Goal: Information Seeking & Learning: Learn about a topic

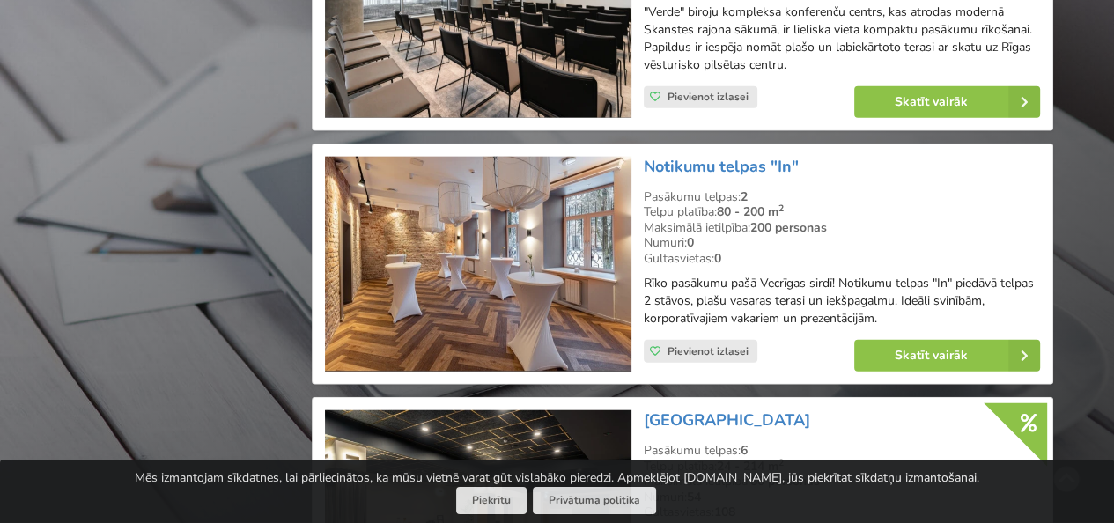
scroll to position [3522, 0]
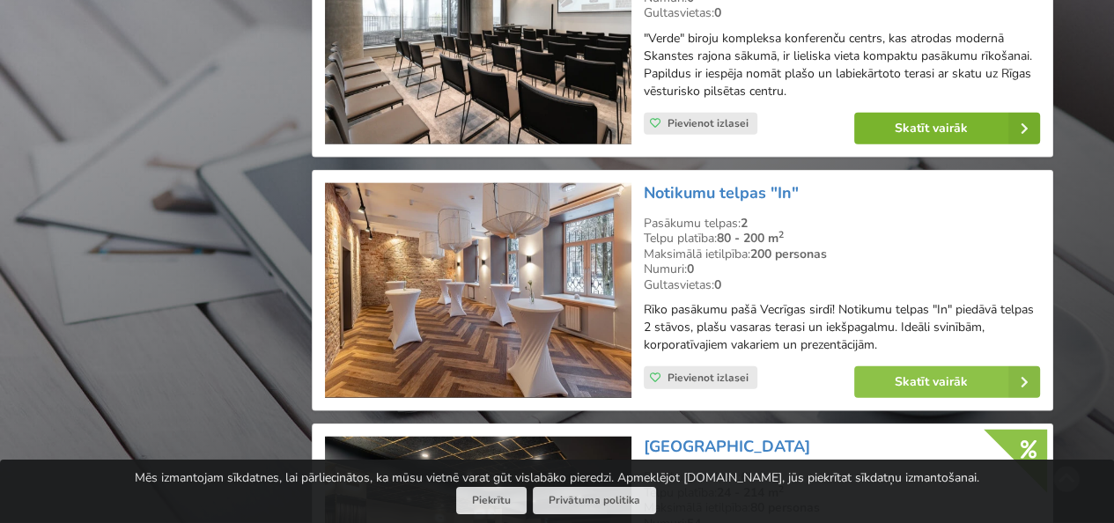
click at [931, 113] on link "Skatīt vairāk" at bounding box center [947, 129] width 186 height 32
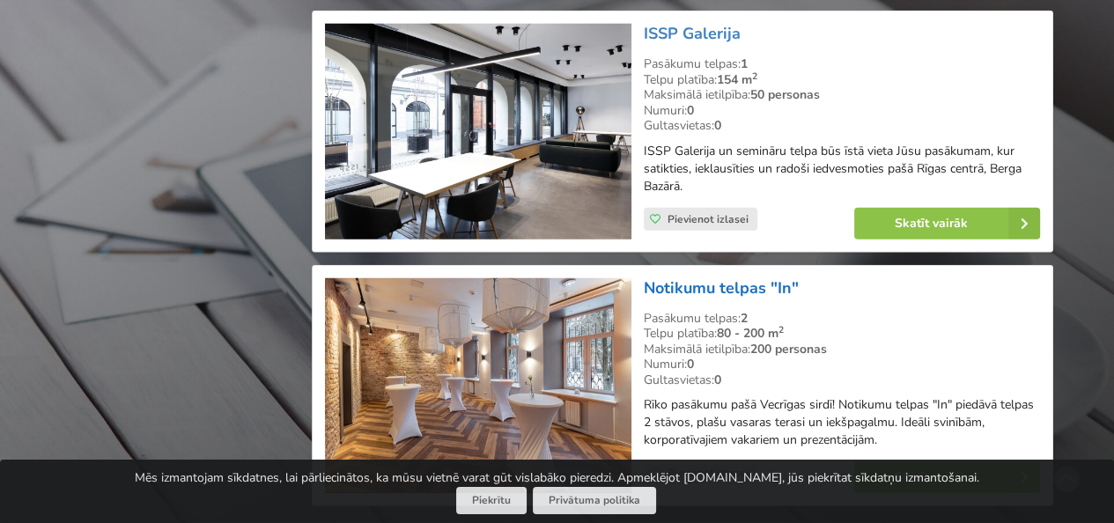
scroll to position [4051, 0]
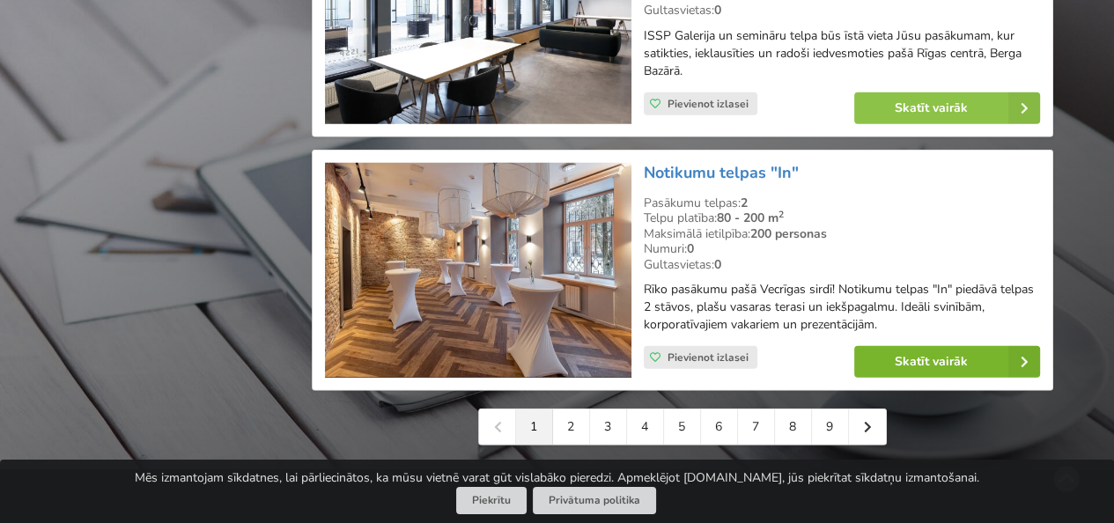
click at [915, 347] on link "Skatīt vairāk" at bounding box center [947, 362] width 186 height 32
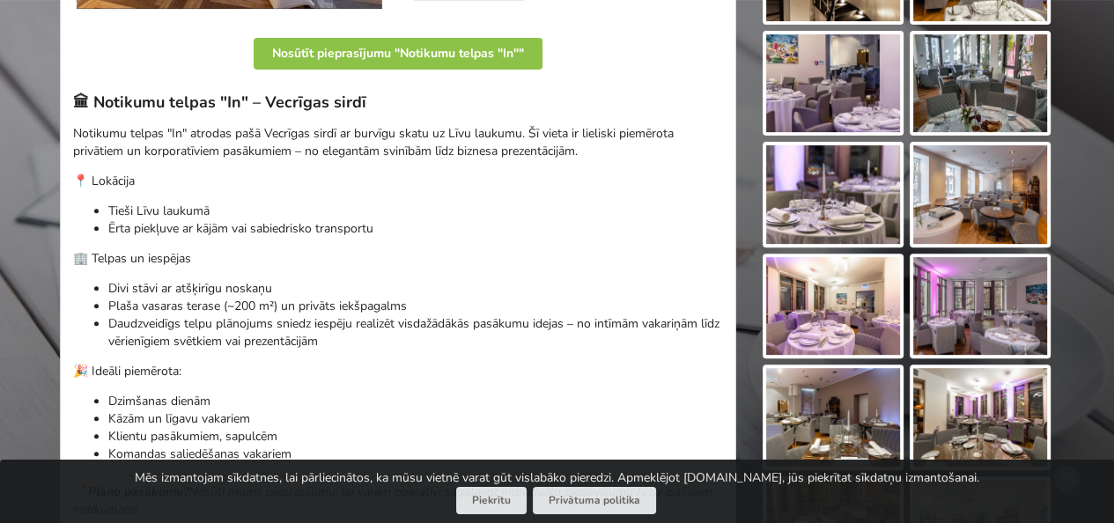
scroll to position [528, 0]
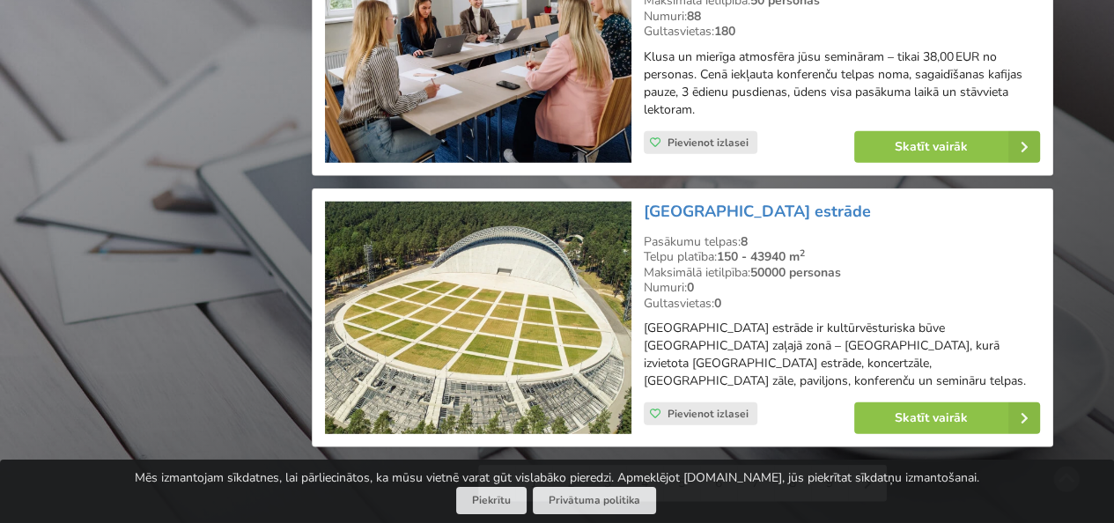
scroll to position [4051, 0]
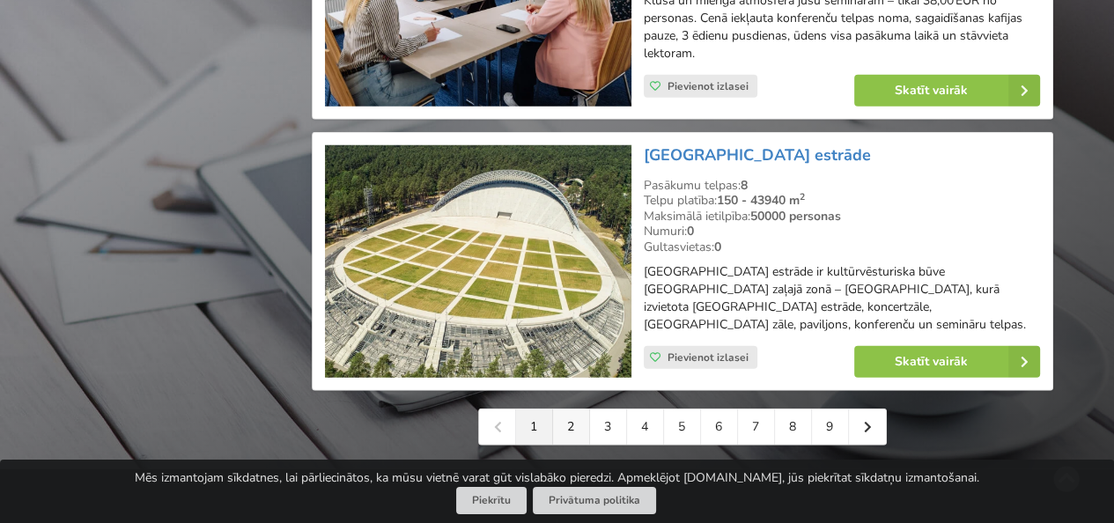
click at [574, 409] on link "2" at bounding box center [571, 426] width 37 height 35
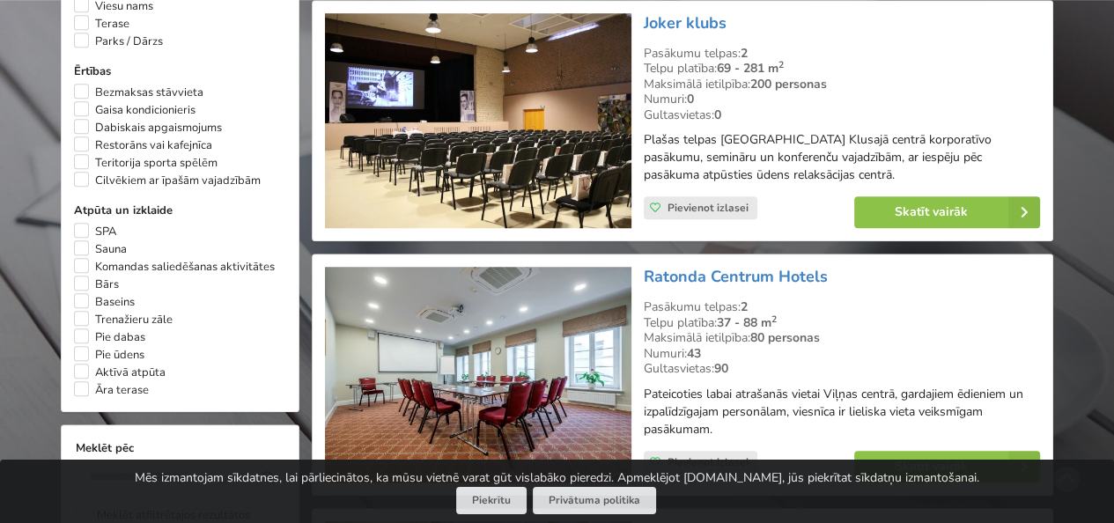
scroll to position [1321, 0]
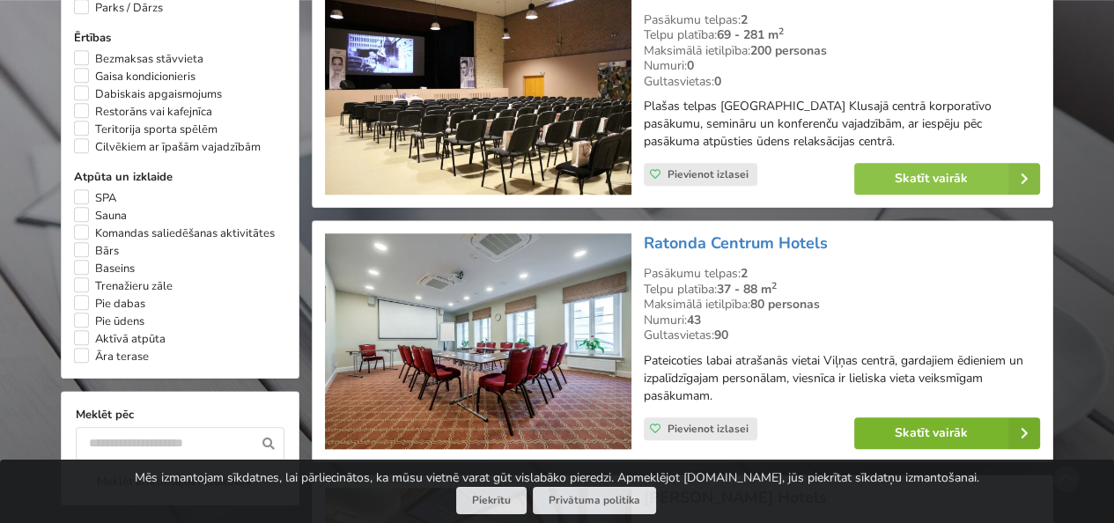
click at [911, 427] on link "Skatīt vairāk" at bounding box center [947, 433] width 186 height 32
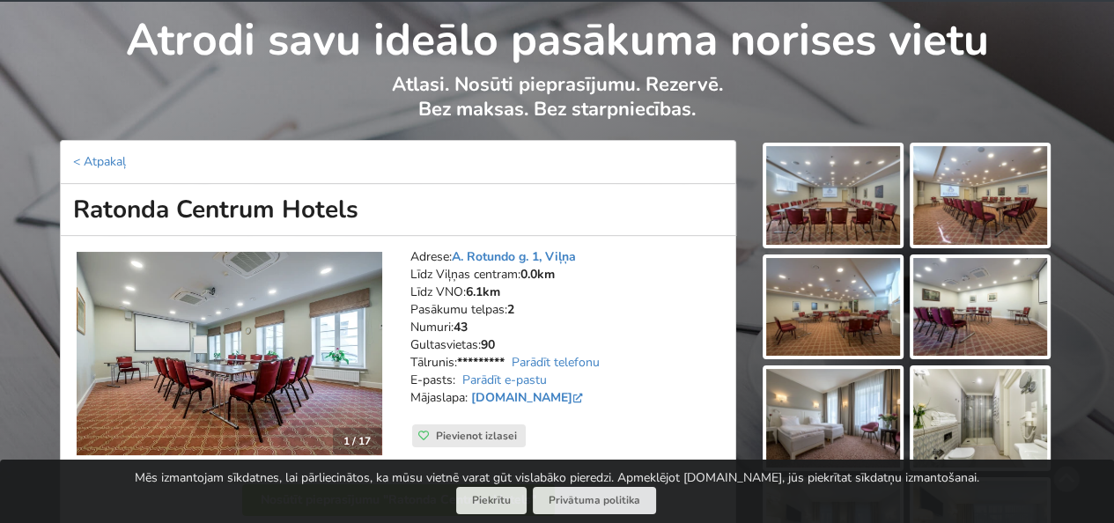
scroll to position [176, 0]
